Goal: Navigation & Orientation: Find specific page/section

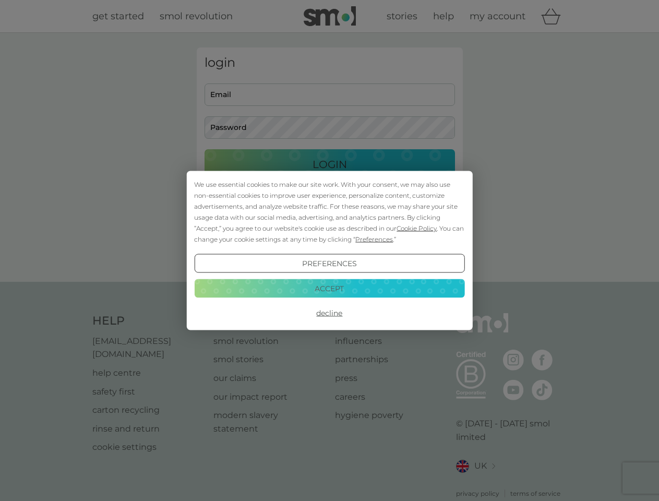
click at [417, 228] on span "Cookie Policy" at bounding box center [416, 228] width 40 height 8
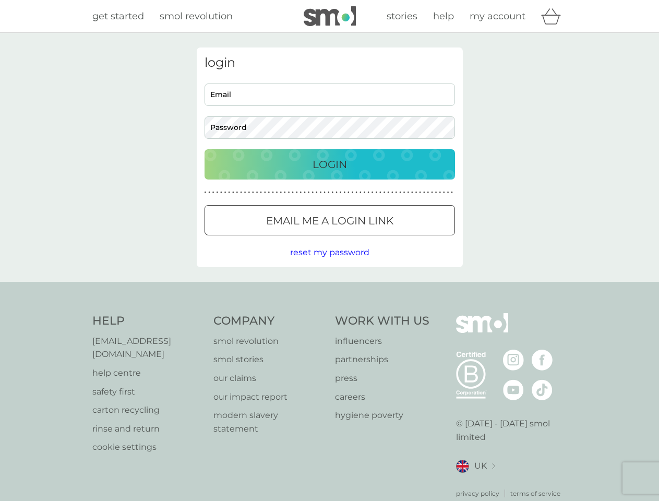
click at [373, 239] on div "login Email Password Login ● ● ● ● ● ● ● ● ● ● ● ● ● ● ● ● ● ● ● ● ● ● ● ● ● ● …" at bounding box center [330, 157] width 266 height 220
click at [329, 263] on div "login Email Password Login ● ● ● ● ● ● ● ● ● ● ● ● ● ● ● ● ● ● ● ● ● ● ● ● ● ● …" at bounding box center [330, 157] width 266 height 220
click at [329, 313] on div "Help [EMAIL_ADDRESS][DOMAIN_NAME] help centre safety first carton recycling rin…" at bounding box center [329, 405] width 474 height 185
click at [329, 288] on div "Help [EMAIL_ADDRESS][DOMAIN_NAME] help centre safety first carton recycling rin…" at bounding box center [329, 406] width 659 height 248
